Goal: Check status: Check status

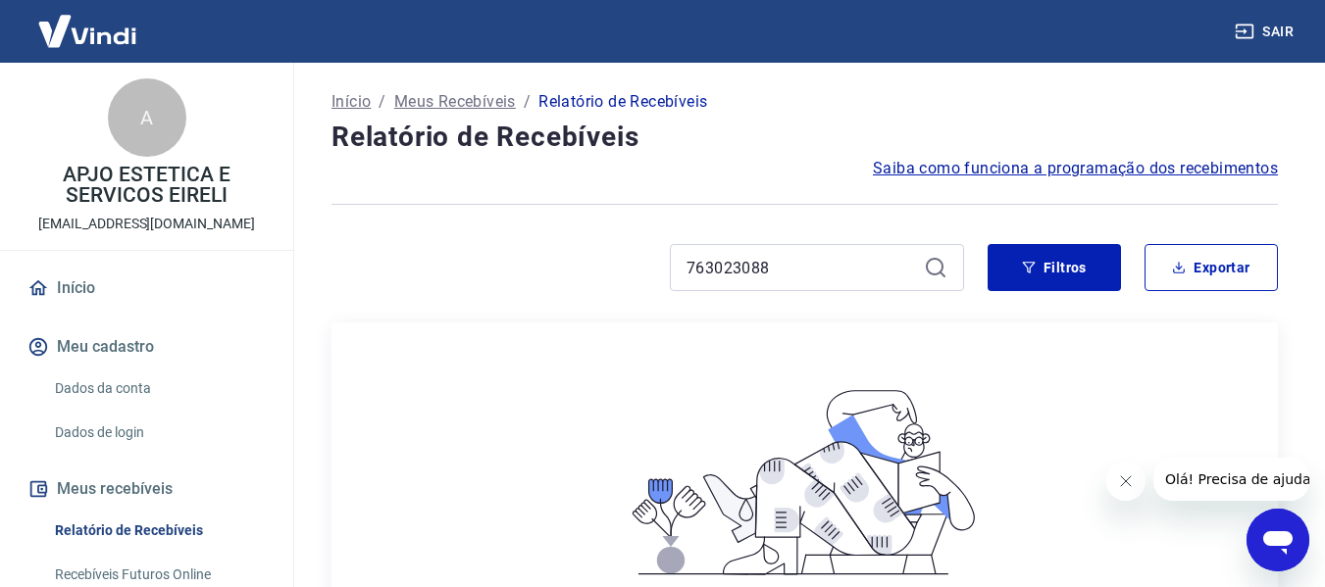
scroll to position [212, 0]
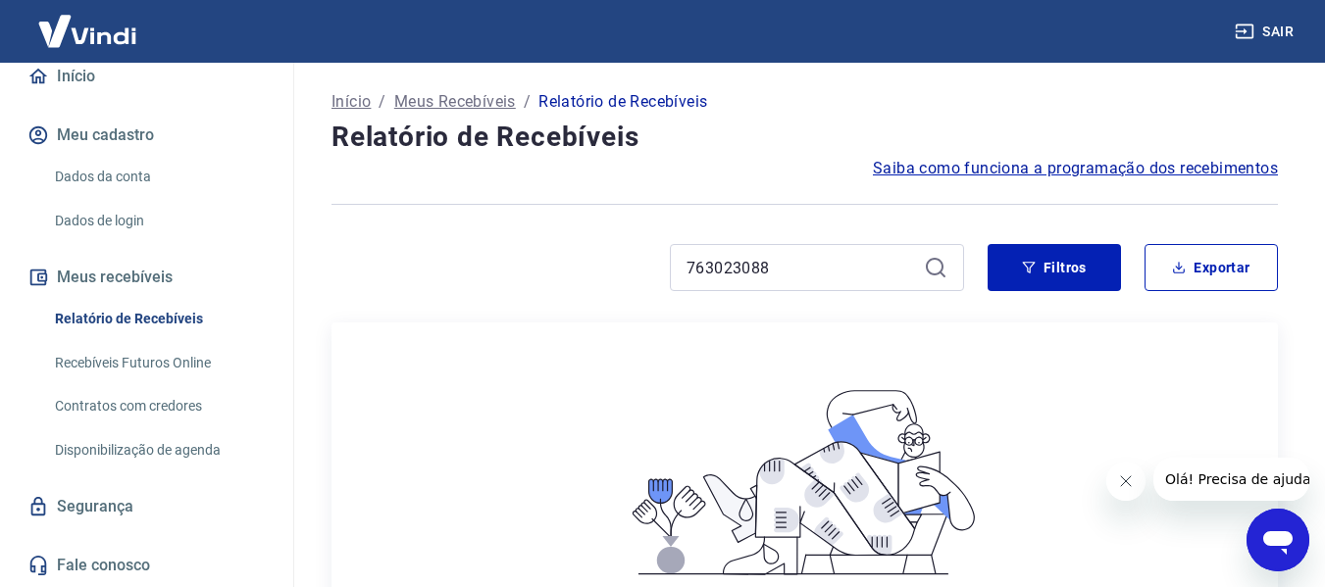
drag, startPoint x: 783, startPoint y: 271, endPoint x: 609, endPoint y: 271, distance: 174.5
click at [609, 271] on div "763023088" at bounding box center [647, 267] width 632 height 47
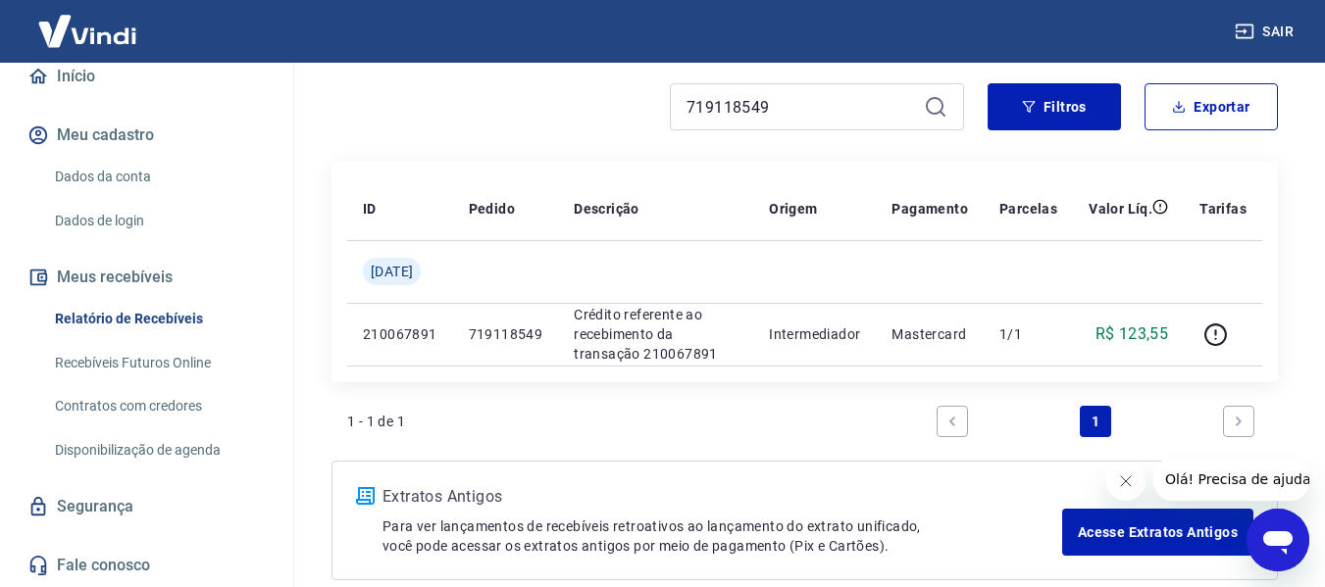
scroll to position [196, 0]
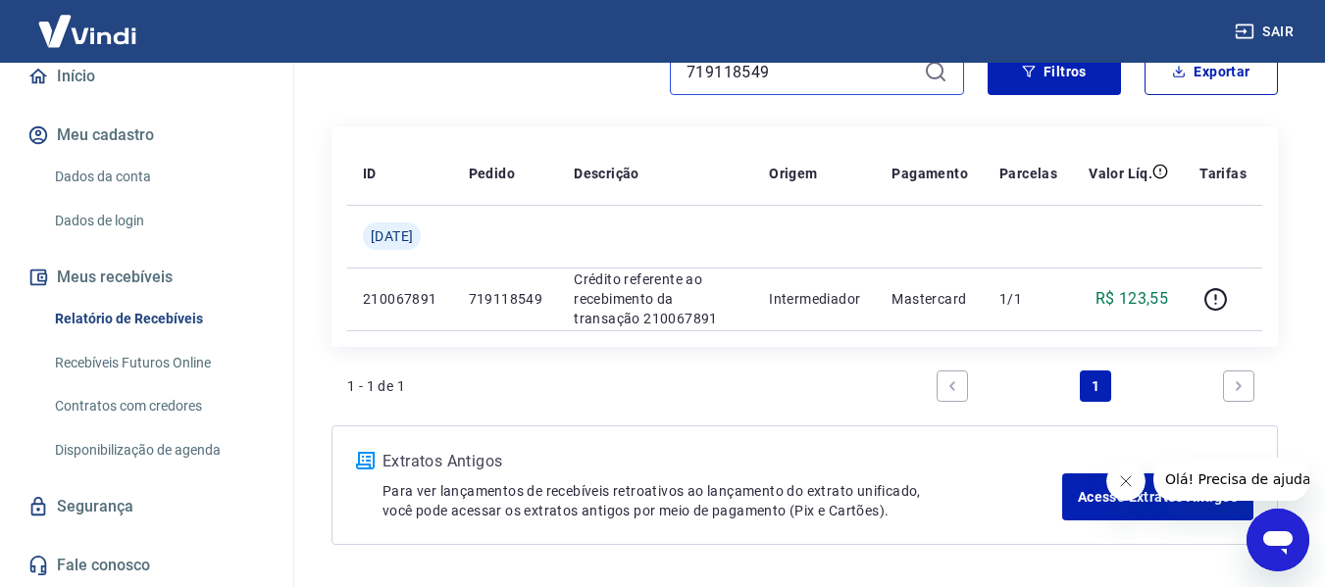
click at [775, 67] on input "719118549" at bounding box center [800, 71] width 229 height 29
paste input "33628004"
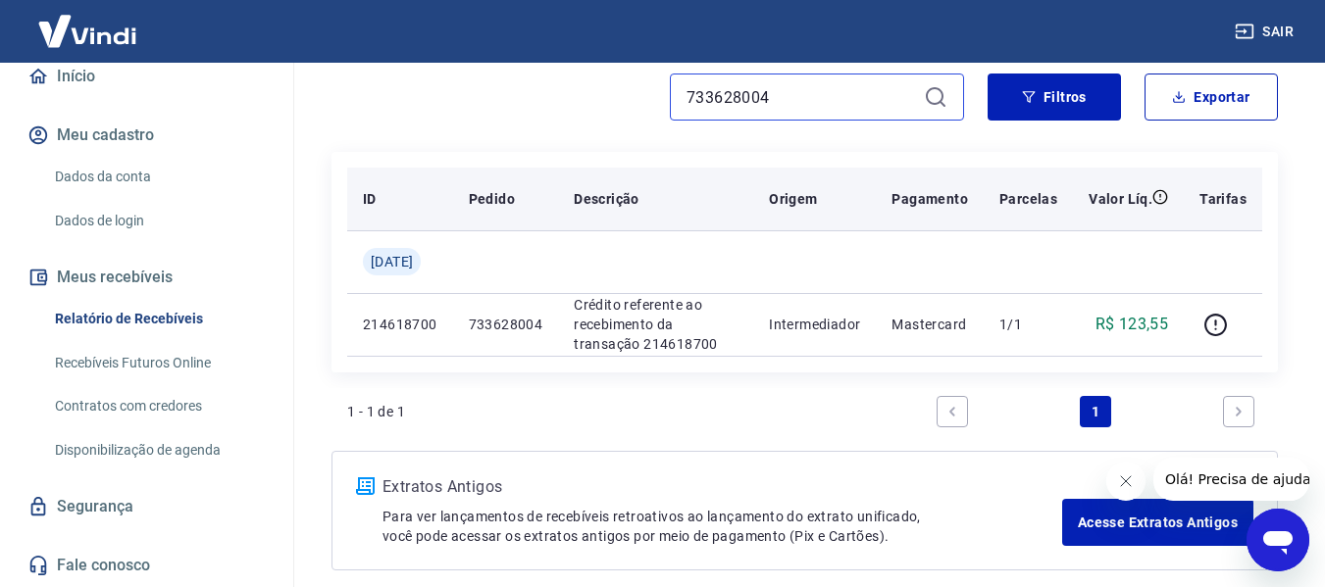
scroll to position [196, 0]
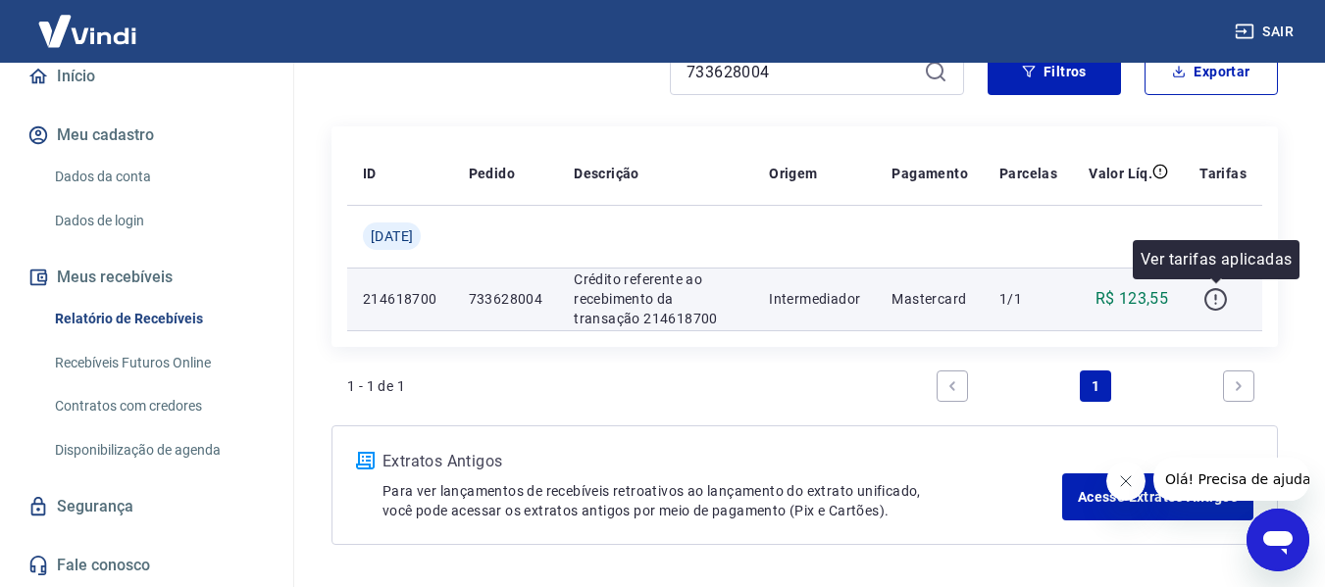
click at [1216, 295] on icon "button" at bounding box center [1215, 297] width 2 height 6
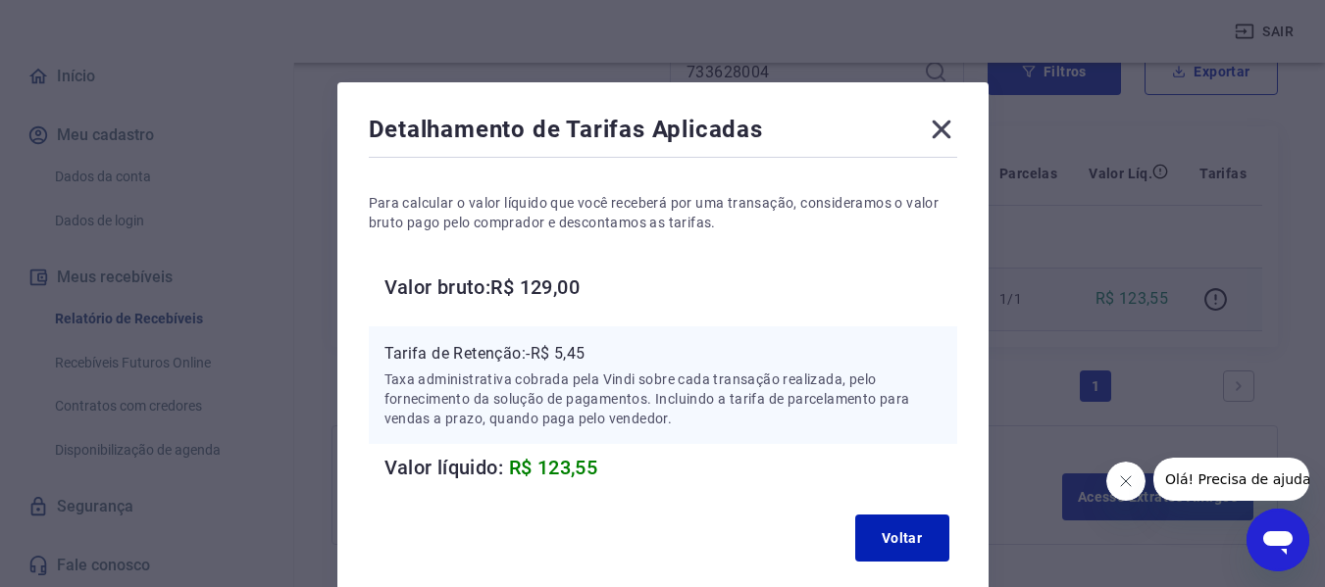
scroll to position [0, 0]
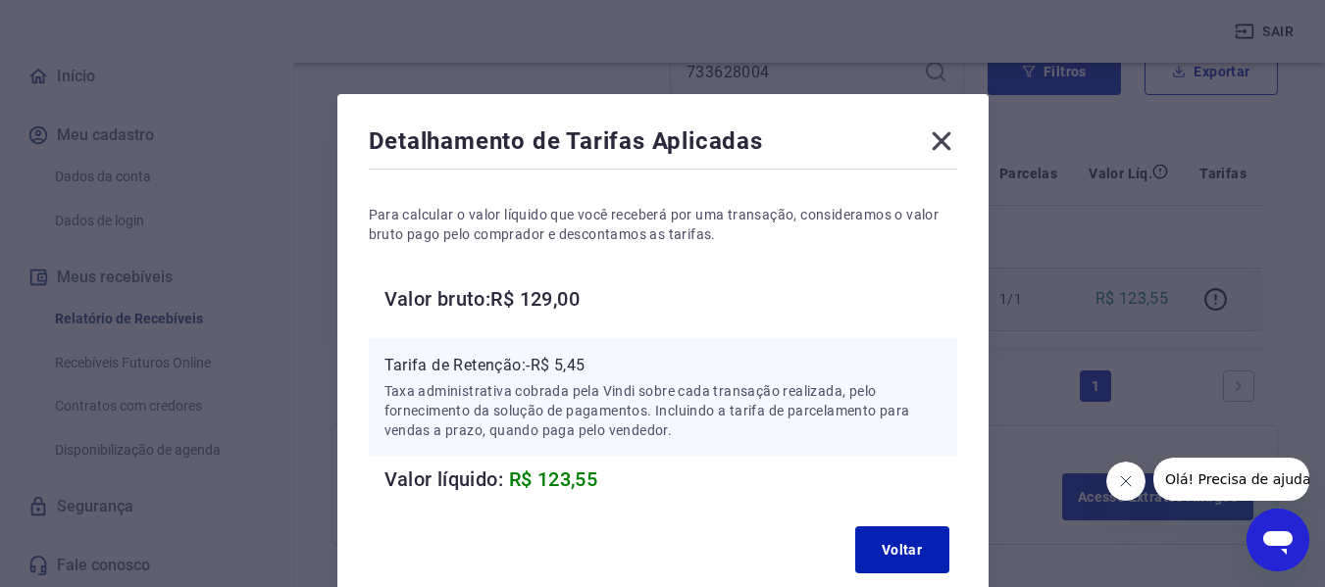
click at [941, 143] on icon at bounding box center [941, 141] width 19 height 19
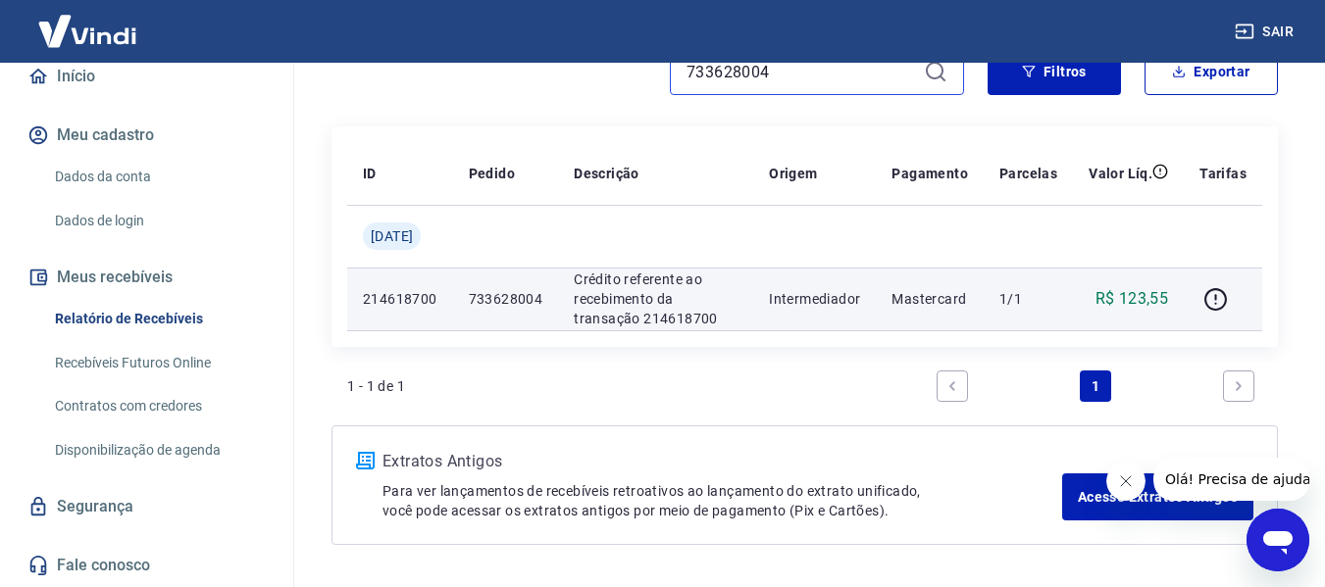
drag, startPoint x: 779, startPoint y: 76, endPoint x: 646, endPoint y: 77, distance: 132.4
click at [646, 77] on div "733628004" at bounding box center [647, 71] width 632 height 47
paste input "48931439"
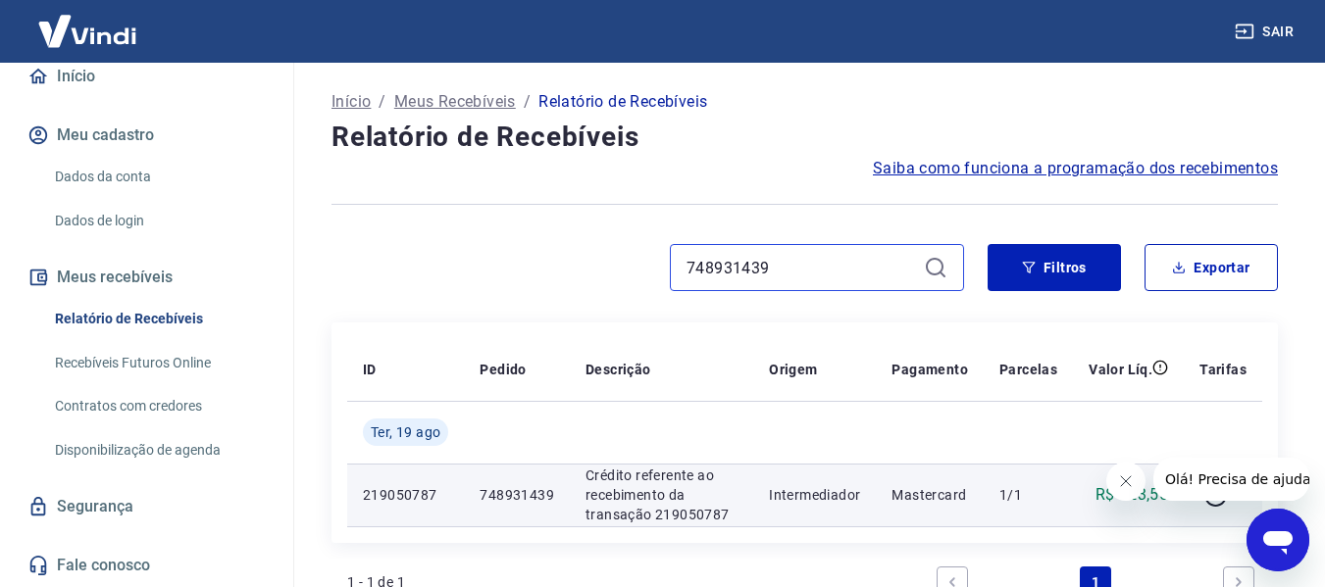
scroll to position [98, 0]
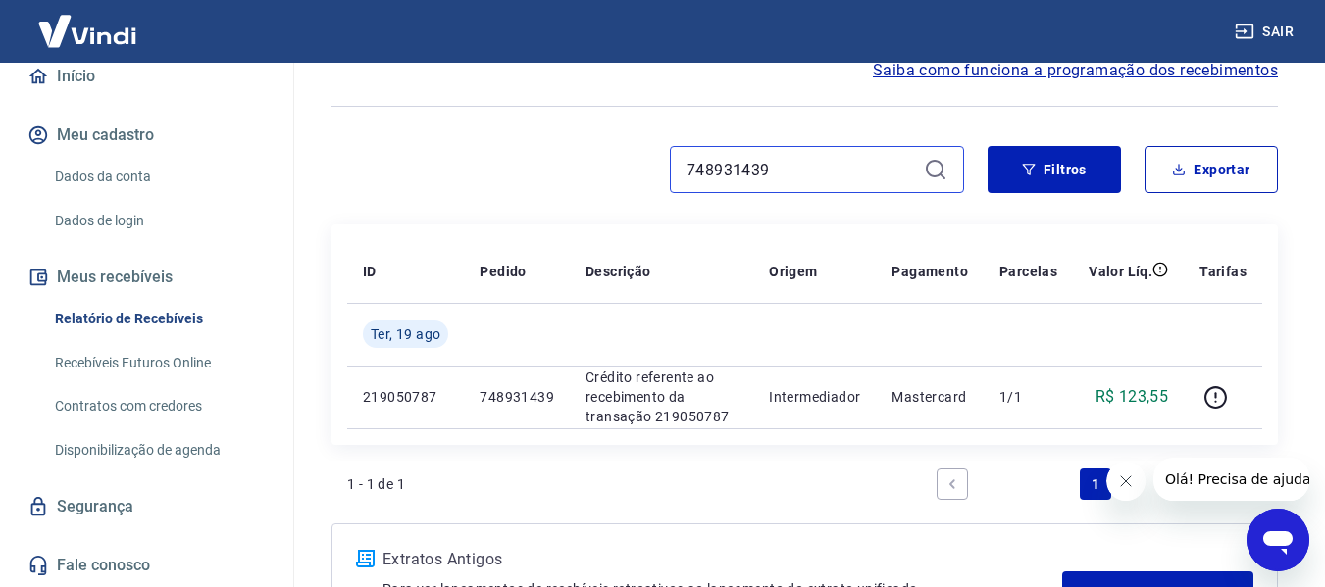
drag, startPoint x: 777, startPoint y: 173, endPoint x: 649, endPoint y: 177, distance: 127.6
click at [649, 177] on div "748931439" at bounding box center [647, 169] width 632 height 47
paste input "63927925"
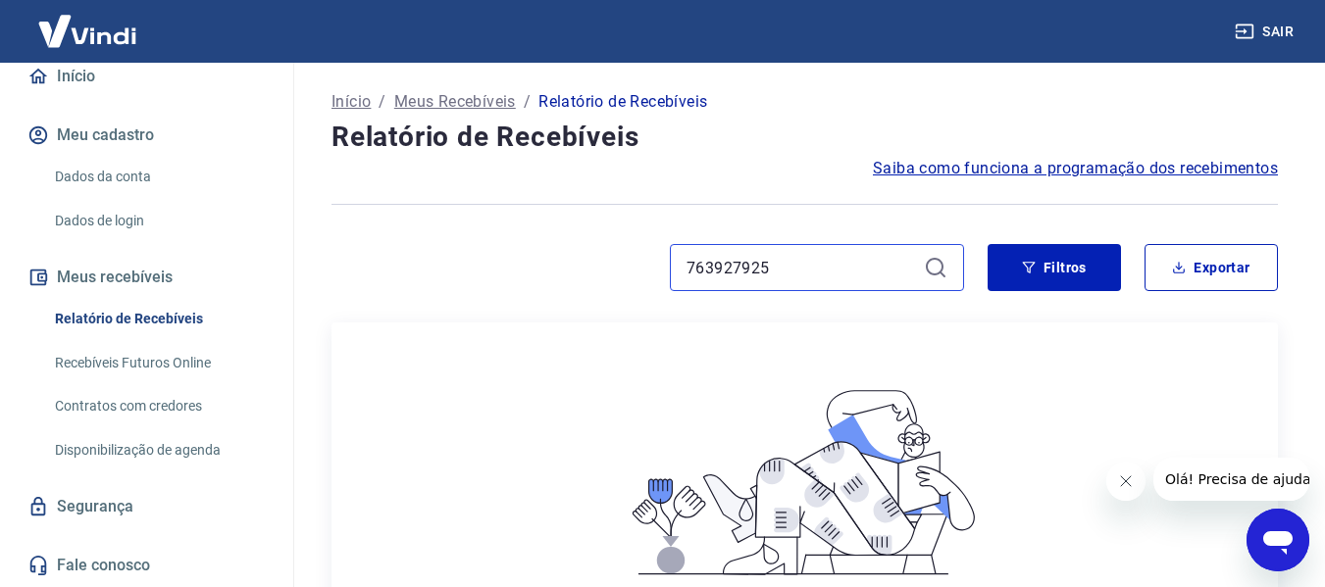
drag, startPoint x: 795, startPoint y: 267, endPoint x: 640, endPoint y: 266, distance: 154.9
click at [640, 266] on div "763927925" at bounding box center [647, 267] width 632 height 47
paste input "50538941"
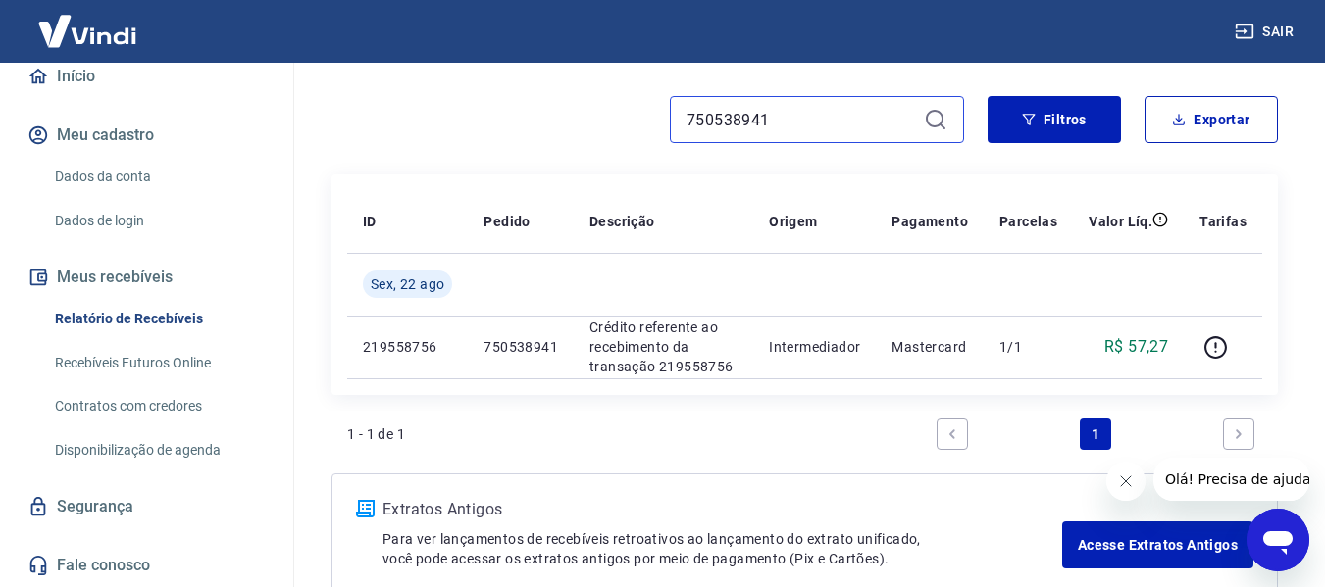
scroll to position [196, 0]
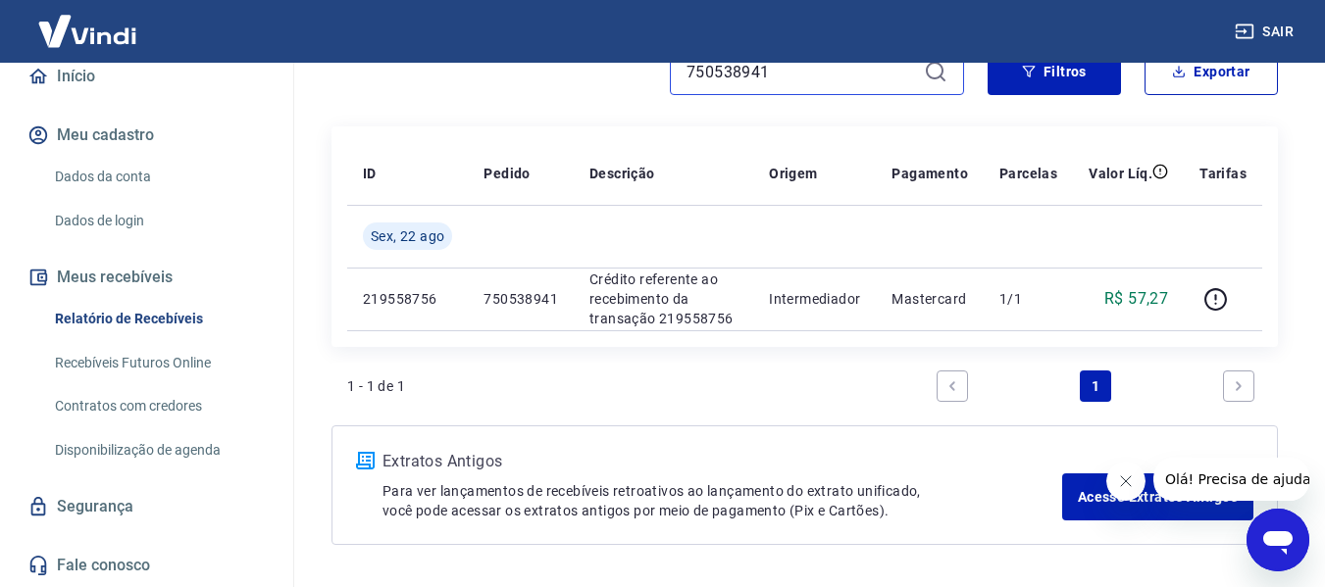
type input "750538941"
click at [781, 72] on input "750538941" at bounding box center [800, 71] width 229 height 29
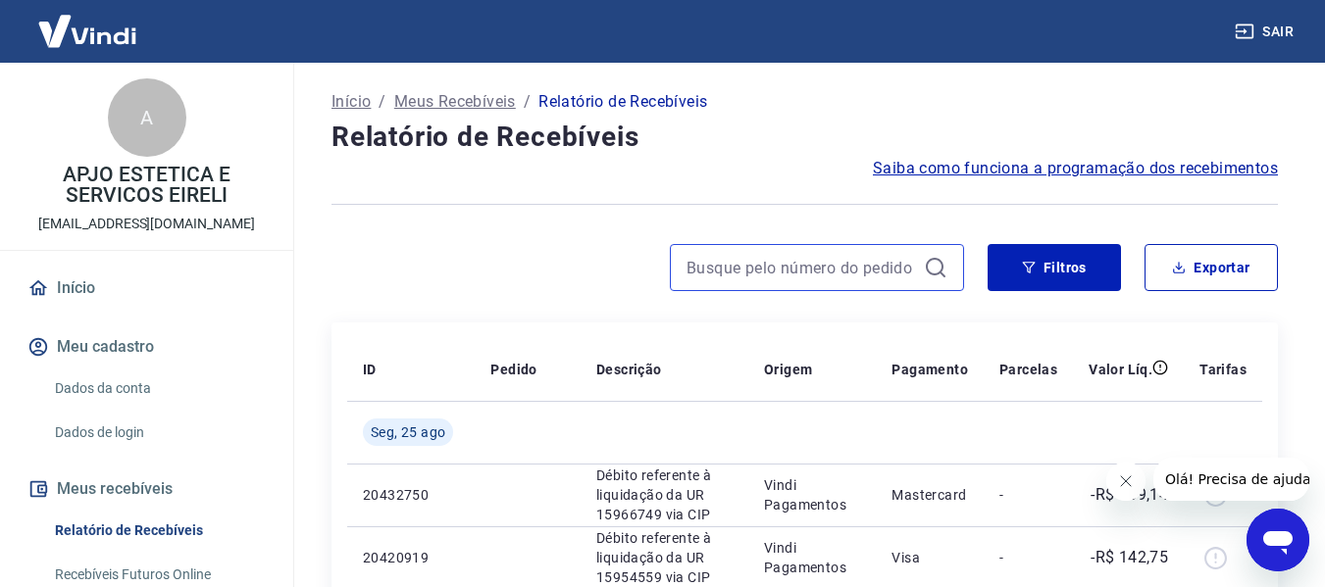
click at [797, 257] on input at bounding box center [800, 267] width 229 height 29
paste input "750538941"
click at [778, 267] on input "750538941" at bounding box center [800, 267] width 229 height 29
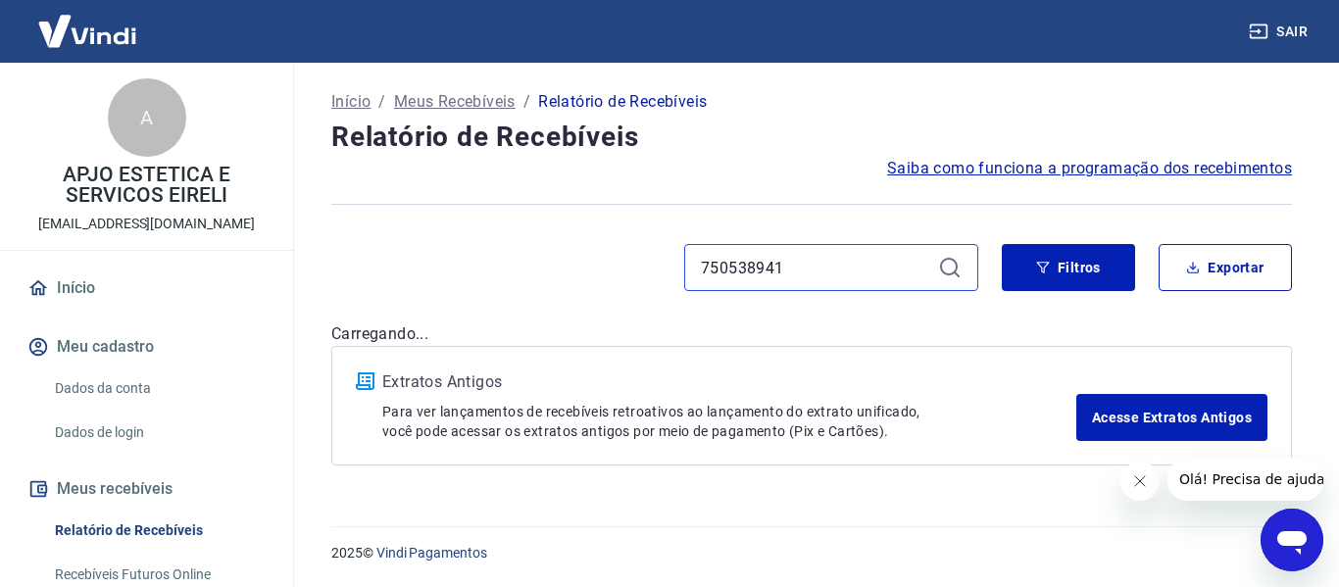
click at [630, 260] on div "750538941" at bounding box center [654, 267] width 647 height 47
type input "[PERSON_NAME]"
click at [932, 264] on div "[PERSON_NAME]" at bounding box center [831, 267] width 294 height 47
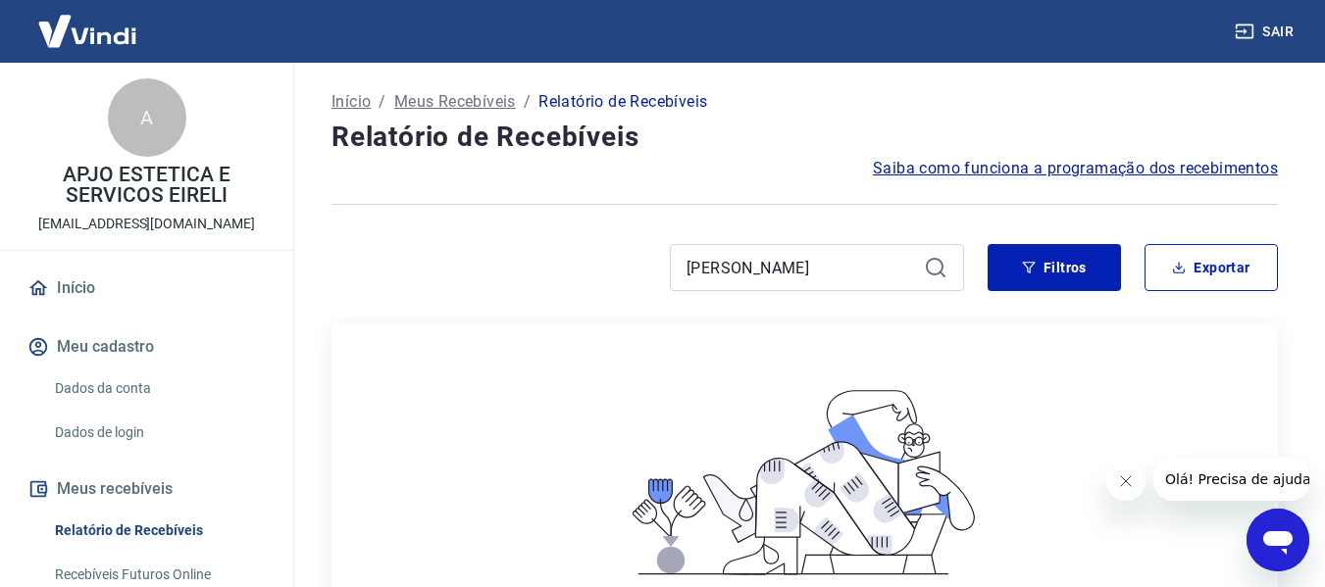
click at [932, 264] on icon at bounding box center [936, 268] width 24 height 24
click at [837, 275] on input "[PERSON_NAME]" at bounding box center [800, 267] width 229 height 29
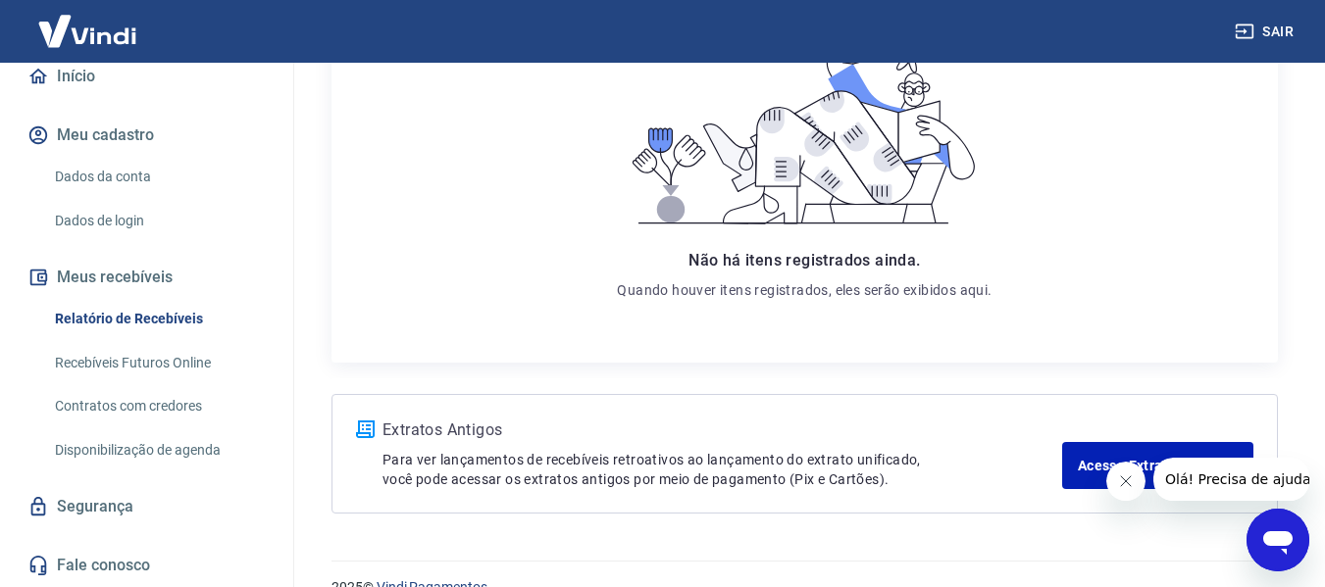
scroll to position [386, 0]
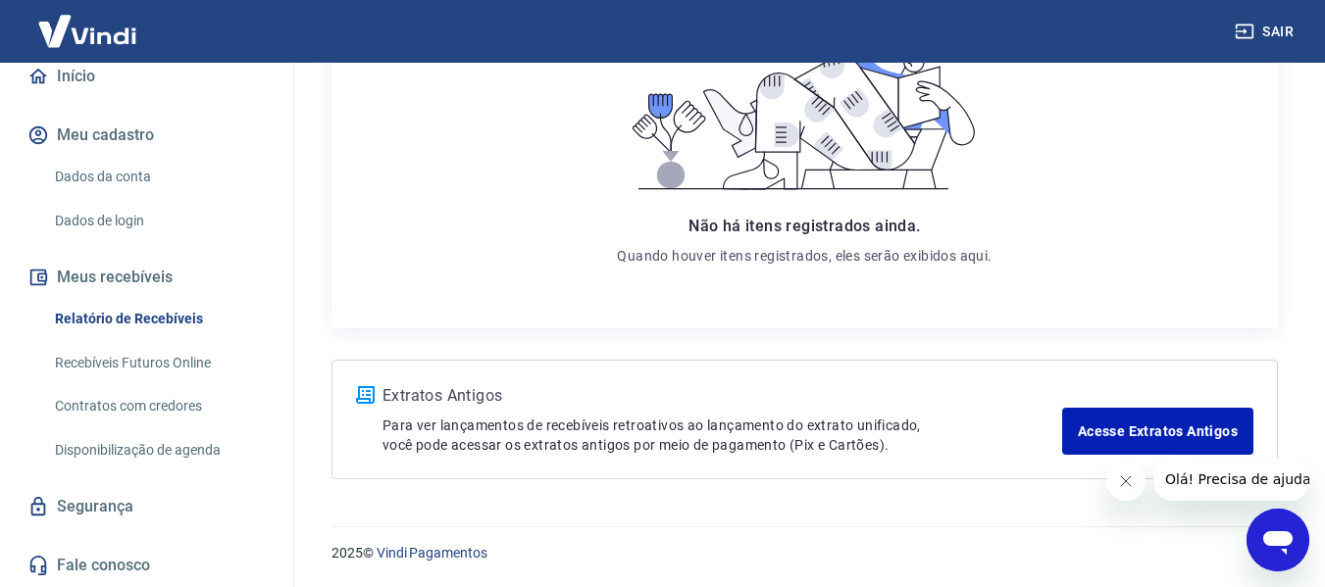
click at [121, 308] on link "Relatório de Recebíveis" at bounding box center [158, 319] width 223 height 40
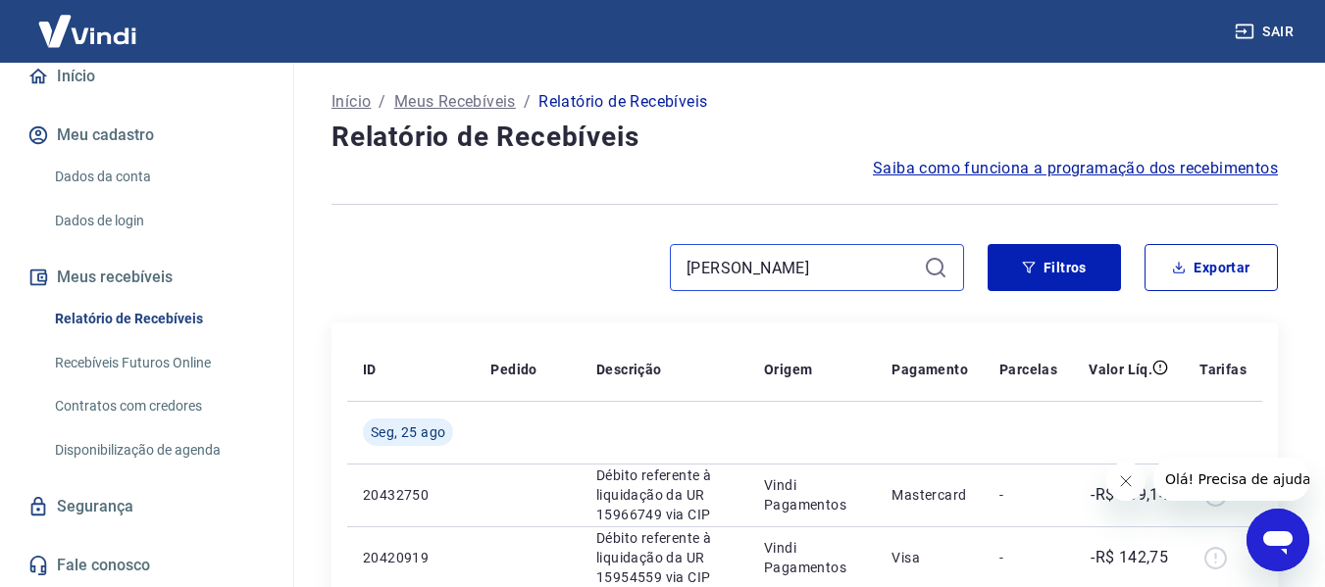
click at [775, 266] on input "[PERSON_NAME]" at bounding box center [800, 267] width 229 height 29
